Goal: Task Accomplishment & Management: Manage account settings

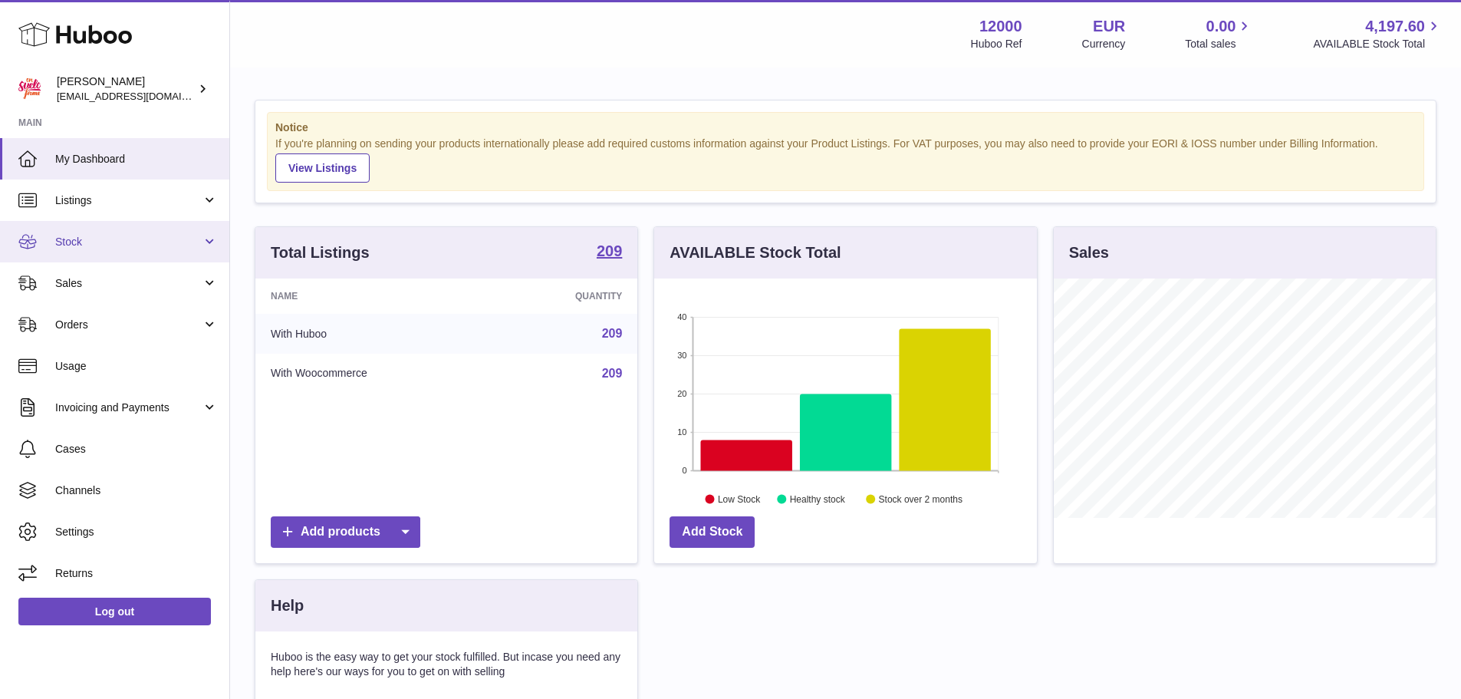
scroll to position [239, 383]
click at [133, 242] on span "Stock" at bounding box center [128, 242] width 146 height 15
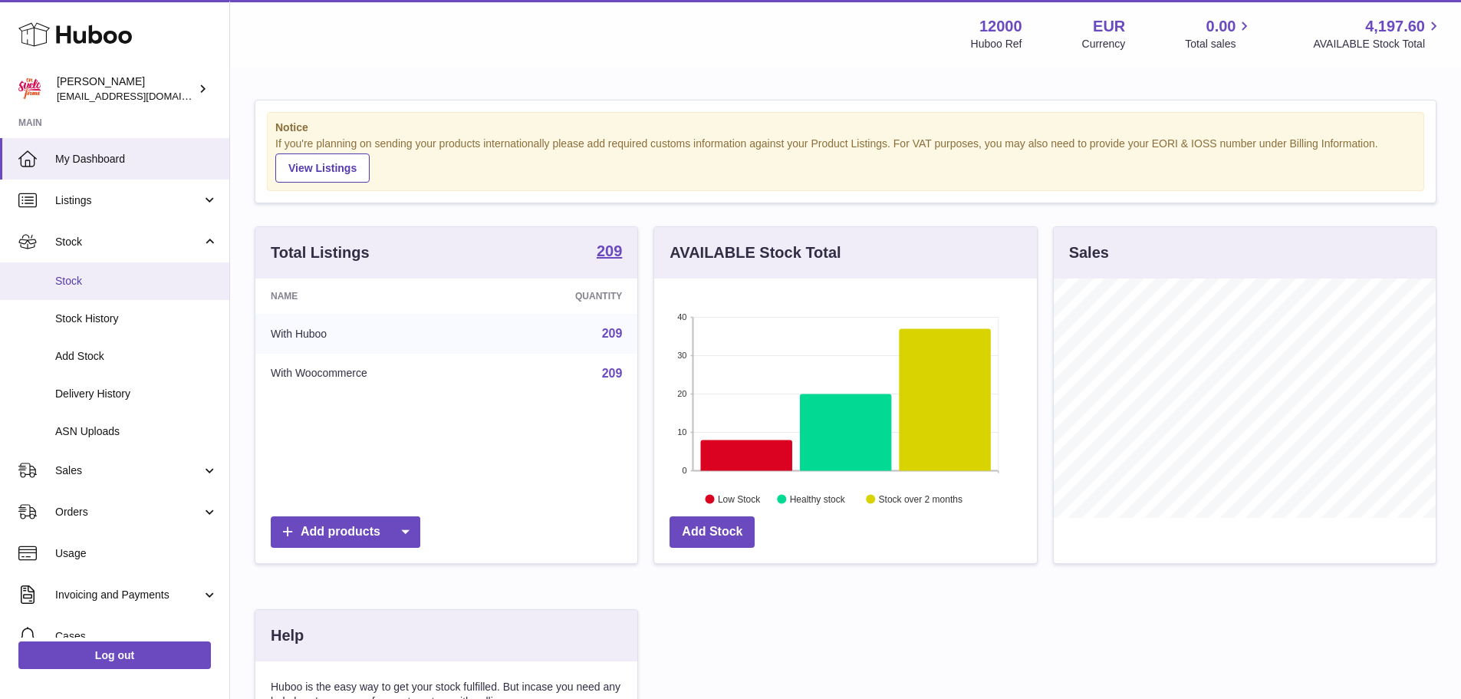
click at [122, 291] on link "Stock" at bounding box center [114, 281] width 229 height 38
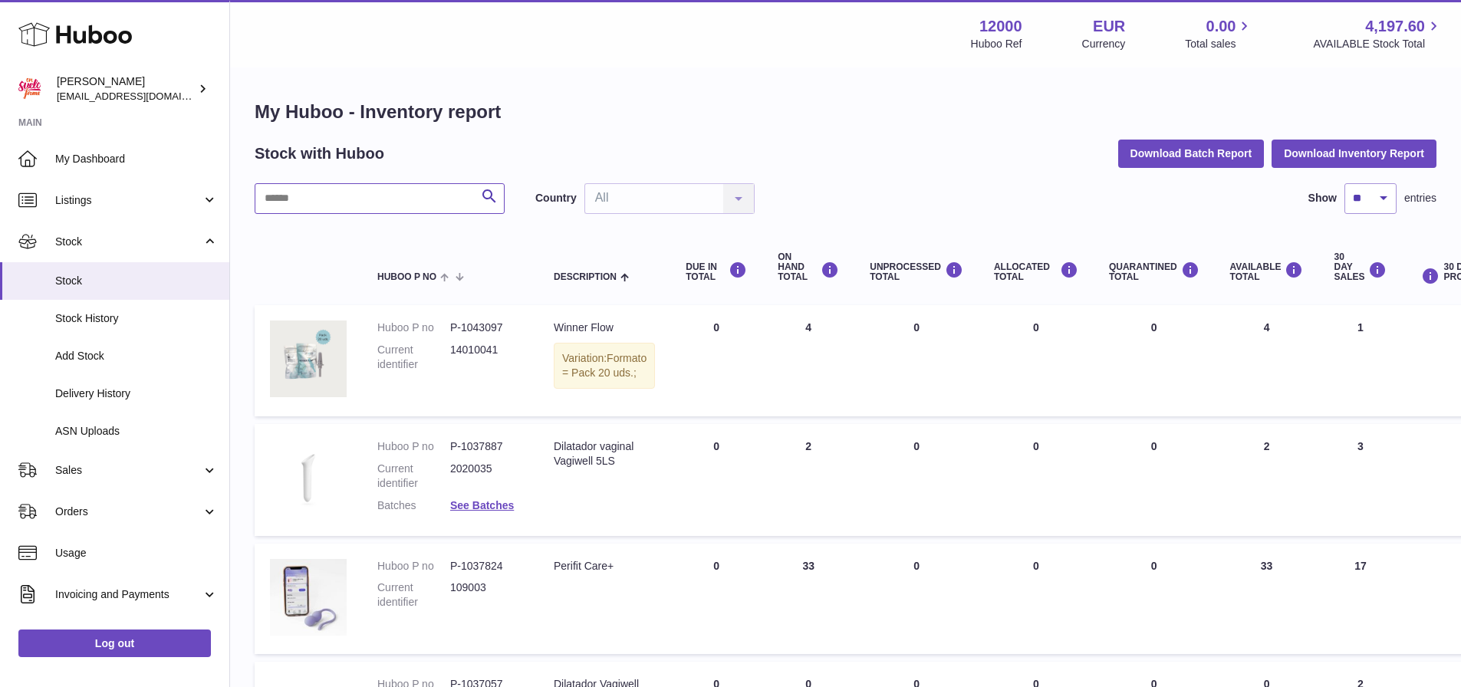
click at [379, 203] on input "text" at bounding box center [380, 198] width 250 height 31
type input "******"
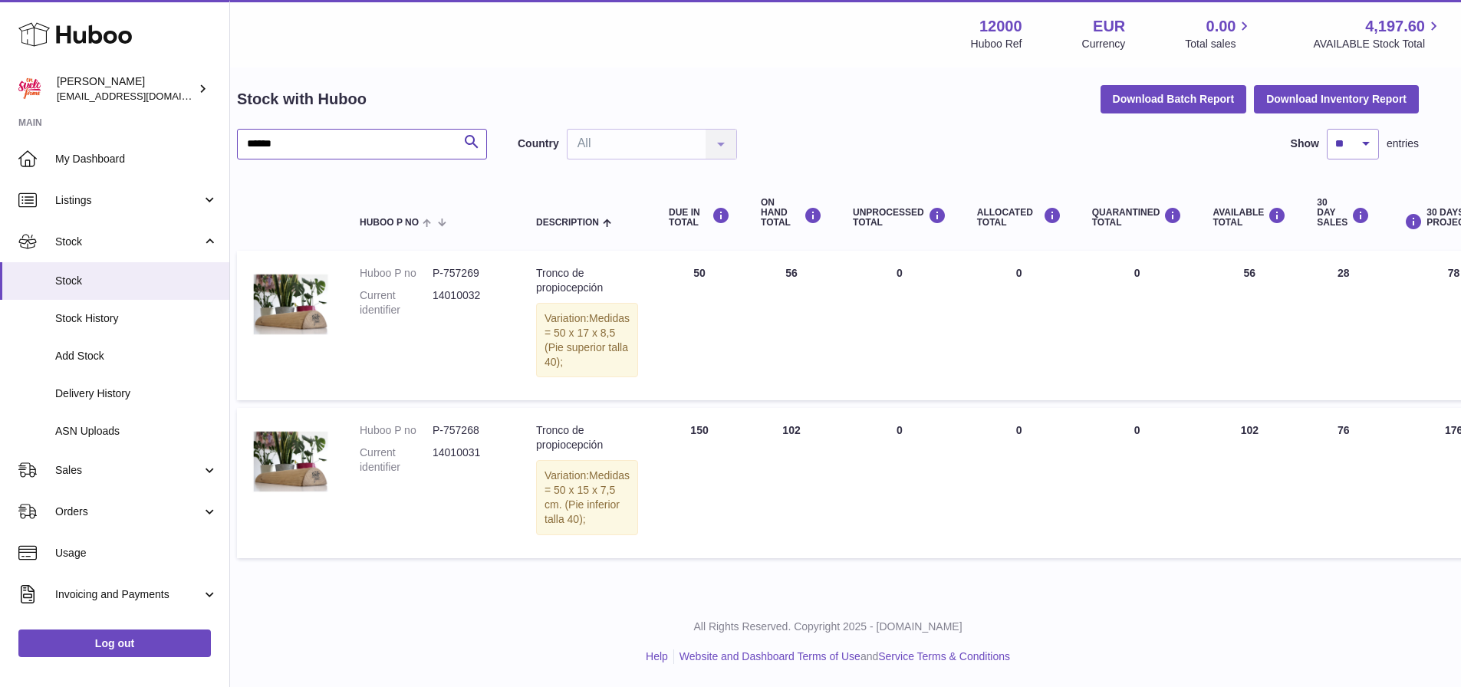
scroll to position [77, 15]
